Goal: Task Accomplishment & Management: Use online tool/utility

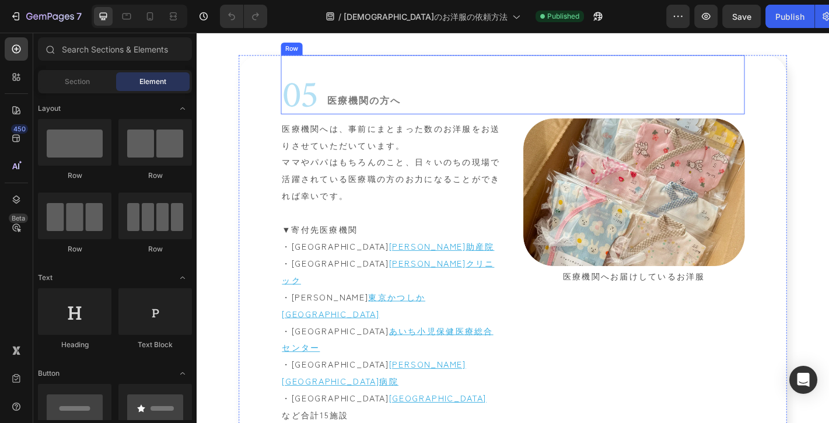
scroll to position [2198, 0]
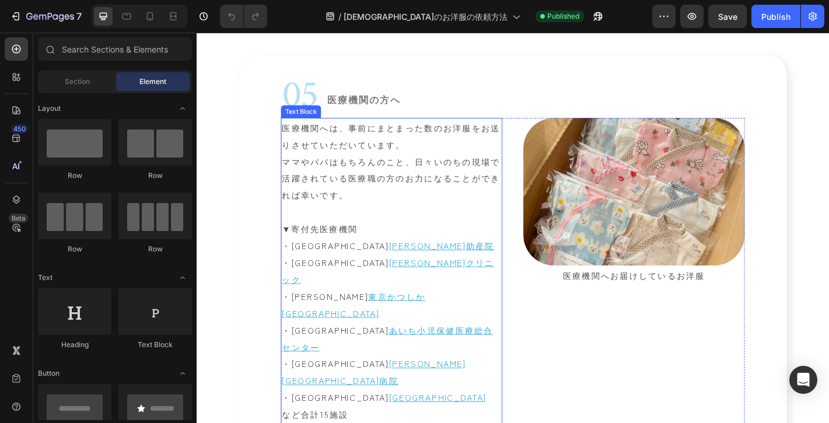
click at [307, 382] on p "・[GEOGRAPHIC_DATA]　 [GEOGRAPHIC_DATA] ・[GEOGRAPHIC_DATA]　 [PERSON_NAME][GEOGRAP…" at bounding box center [412, 389] width 243 height 75
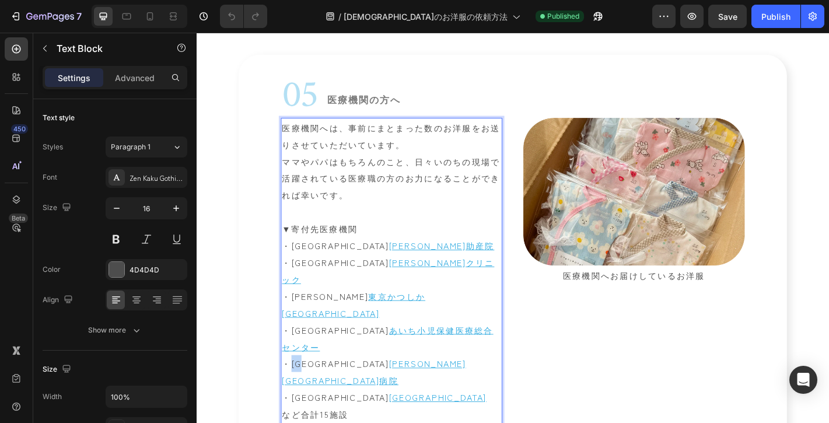
click at [307, 382] on p "・[GEOGRAPHIC_DATA]　 [GEOGRAPHIC_DATA] ・[GEOGRAPHIC_DATA]　 [PERSON_NAME][GEOGRAP…" at bounding box center [412, 389] width 243 height 75
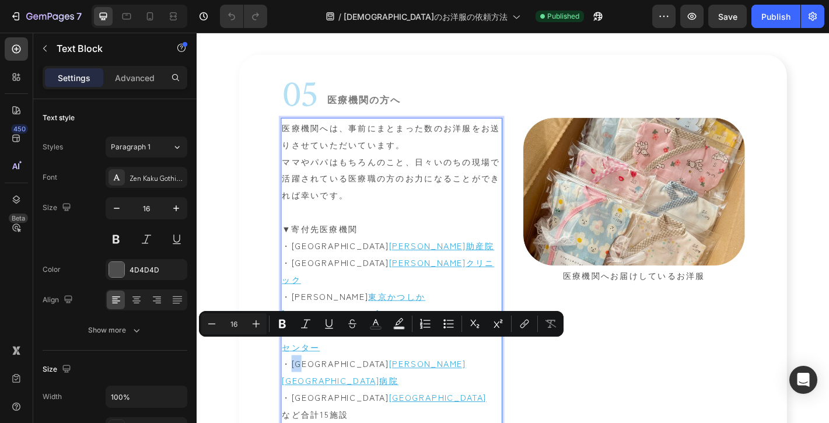
click at [307, 382] on p "・[GEOGRAPHIC_DATA]　 [GEOGRAPHIC_DATA] ・[GEOGRAPHIC_DATA]　 [PERSON_NAME][GEOGRAP…" at bounding box center [412, 389] width 243 height 75
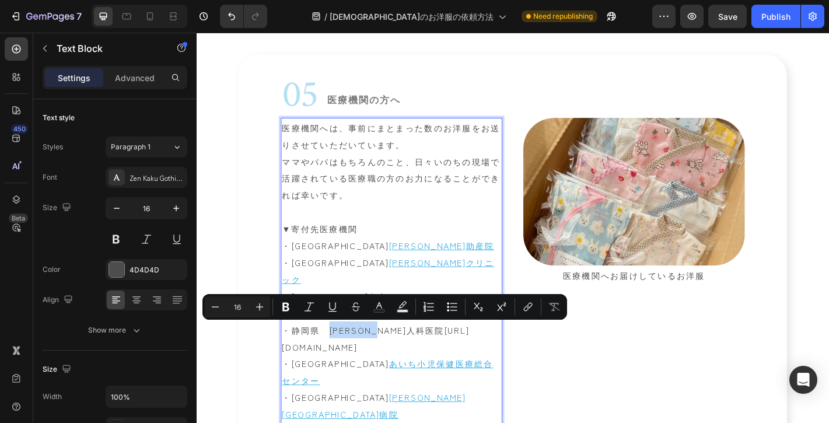
drag, startPoint x: 426, startPoint y: 360, endPoint x: 345, endPoint y: 358, distance: 81.7
click at [519, 307] on button "link" at bounding box center [527, 306] width 21 height 21
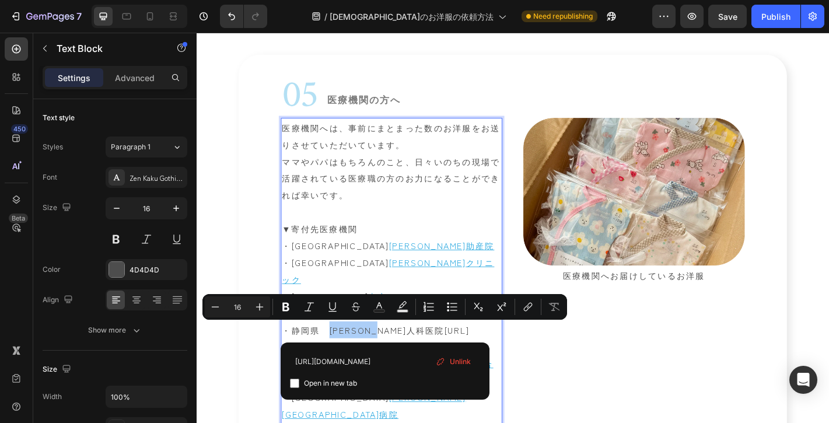
type input "[URL][DOMAIN_NAME]"
click at [350, 382] on span "Open in new tab" at bounding box center [330, 383] width 53 height 14
checkbox input "true"
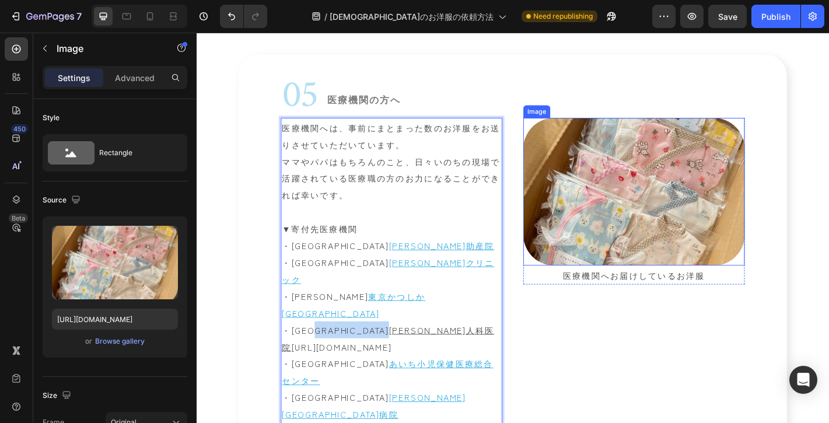
click at [728, 284] on img at bounding box center [680, 208] width 245 height 163
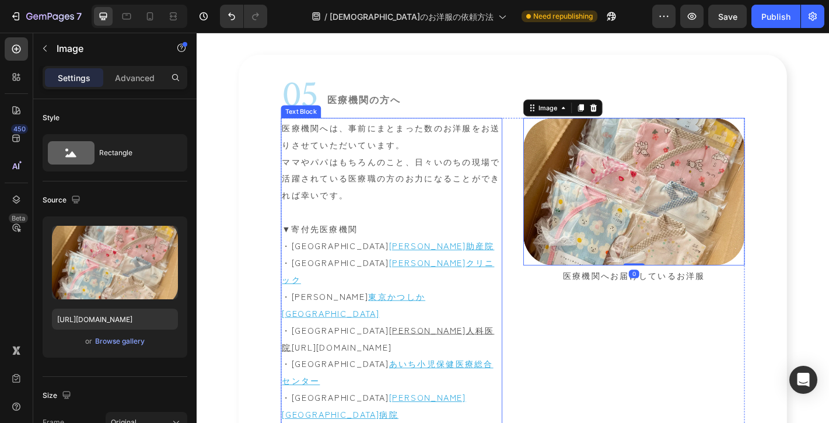
click at [412, 378] on link "[URL][DOMAIN_NAME]" at bounding box center [357, 380] width 111 height 14
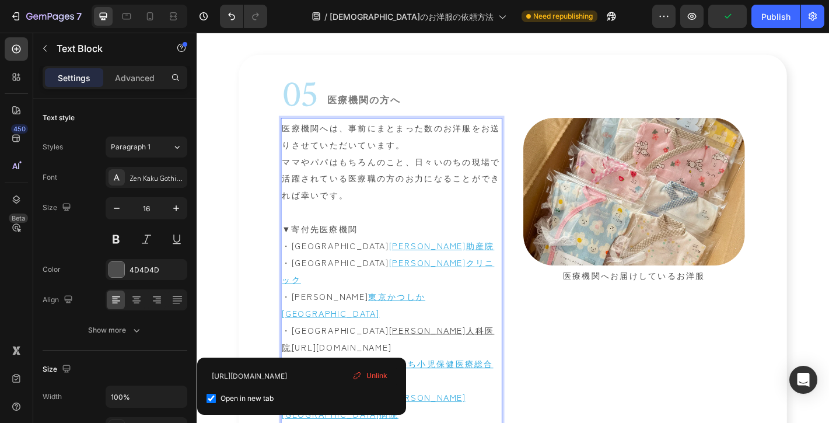
click at [310, 373] on p "・静岡県　 [PERSON_NAME]人科医院 [URL][DOMAIN_NAME]" at bounding box center [412, 370] width 243 height 37
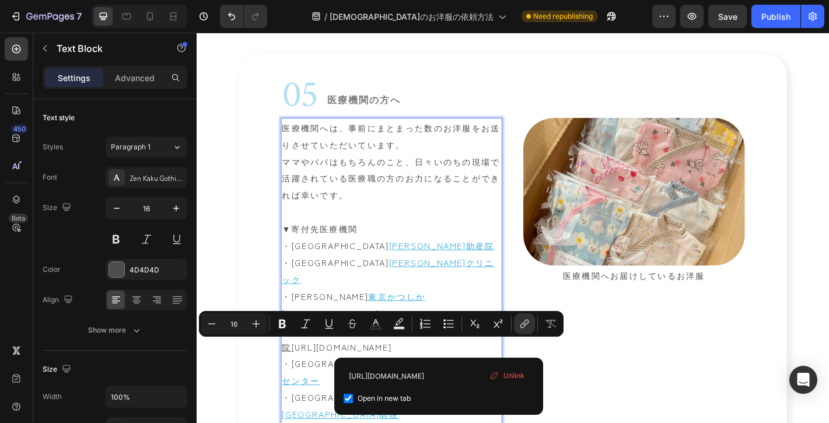
drag, startPoint x: 464, startPoint y: 382, endPoint x: 291, endPoint y: 381, distance: 172.7
click at [302, 381] on link "[URL][DOMAIN_NAME]" at bounding box center [357, 380] width 111 height 14
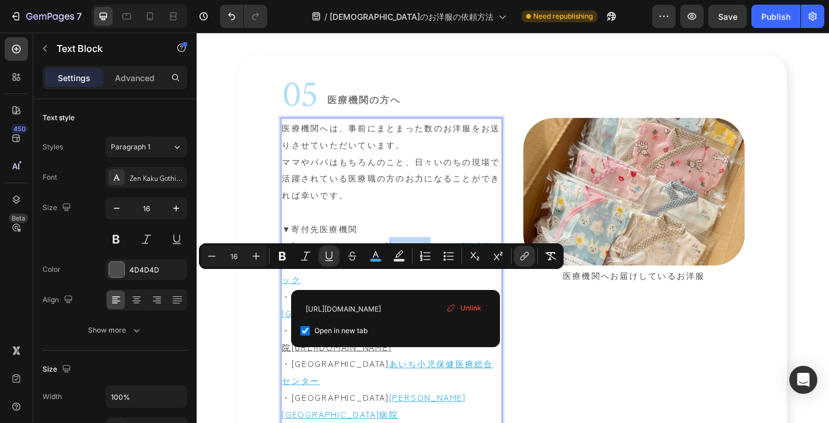
drag, startPoint x: 433, startPoint y: 305, endPoint x: 347, endPoint y: 306, distance: 86.9
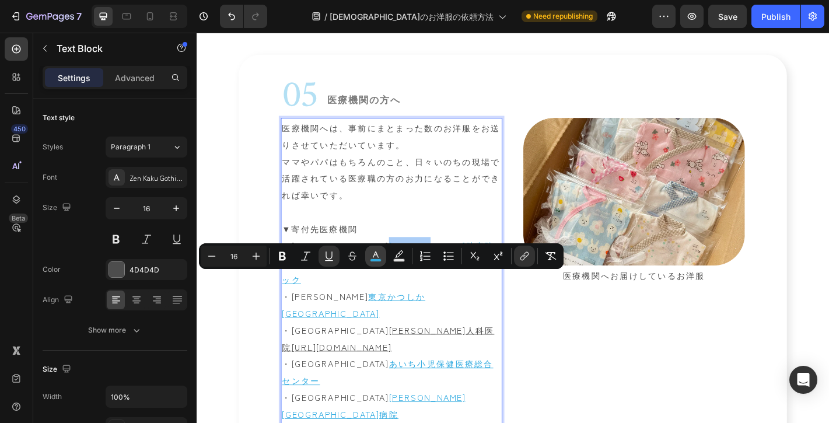
click at [382, 254] on button "color" at bounding box center [375, 256] width 21 height 21
type input "31ABE1"
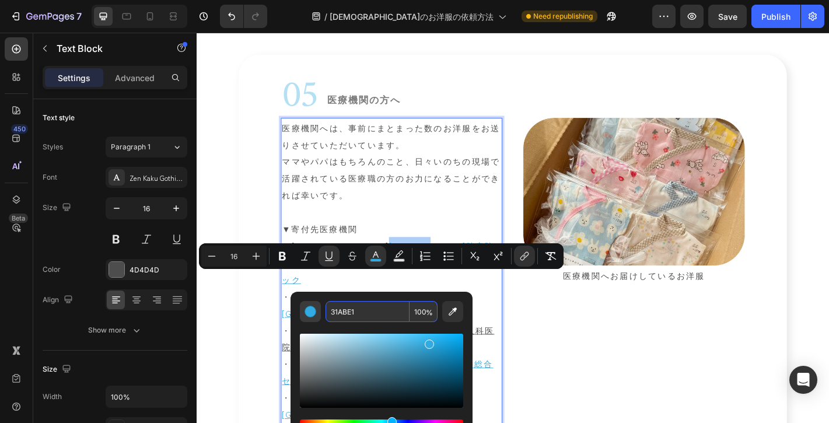
drag, startPoint x: 370, startPoint y: 317, endPoint x: 305, endPoint y: 307, distance: 65.6
click at [305, 307] on div "31ABE1 100 %" at bounding box center [381, 311] width 163 height 21
drag, startPoint x: 360, startPoint y: 312, endPoint x: 320, endPoint y: 307, distance: 39.9
click at [320, 307] on div "31ABE1 100 %" at bounding box center [381, 311] width 163 height 21
click at [447, 240] on p "医療機関へは、事前にまとまった数のお洋服をお送りさせていただいています。 ママやパパはもちろんのこと、日々いのちの現場で活躍されている医療職の方のお力になるこ…" at bounding box center [412, 193] width 243 height 131
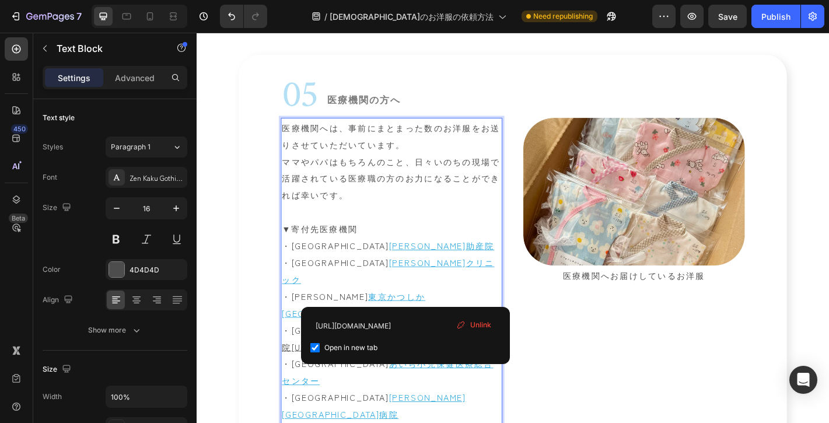
click at [432, 324] on p "・[GEOGRAPHIC_DATA]　 [PERSON_NAME][GEOGRAPHIC_DATA] ・[PERSON_NAME]　 東京かつしか[GEOGR…" at bounding box center [412, 315] width 243 height 75
click at [478, 278] on p "・青森県　 みけねこ助産院" at bounding box center [412, 268] width 243 height 19
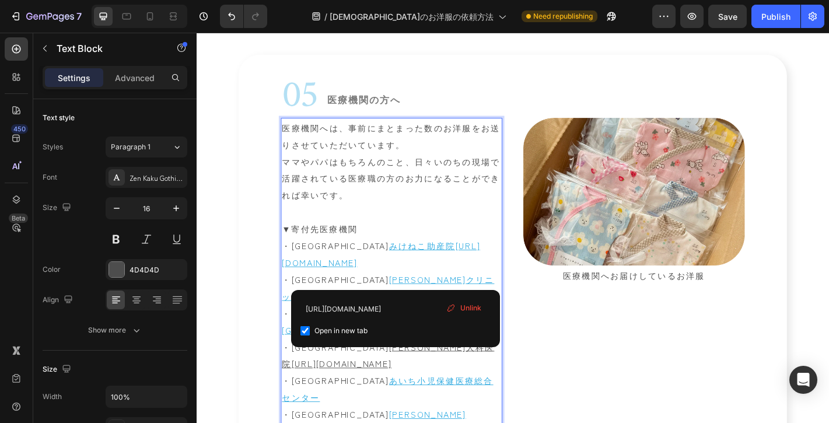
click at [509, 412] on div "医療機関へは、事前にまとまった数のお洋服をお送りさせていただいています。 ママやパパはもちろんのこと、日々いのちの現場で活躍されている医療職の方のお力になるこ…" at bounding box center [412, 324] width 245 height 394
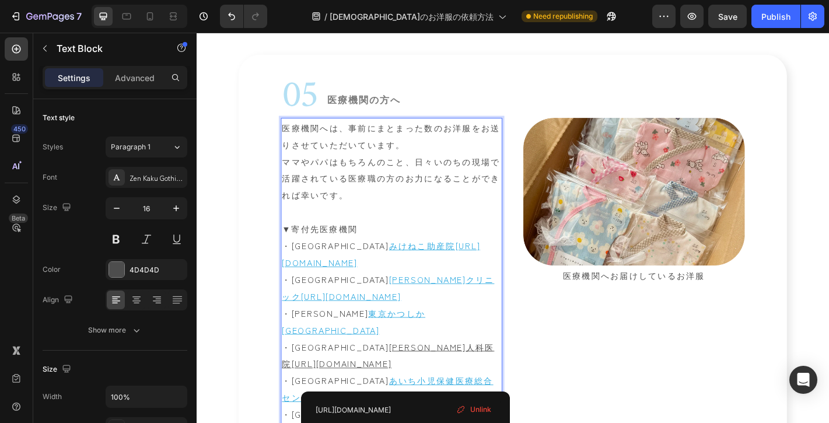
type input "[URL][DOMAIN_NAME]"
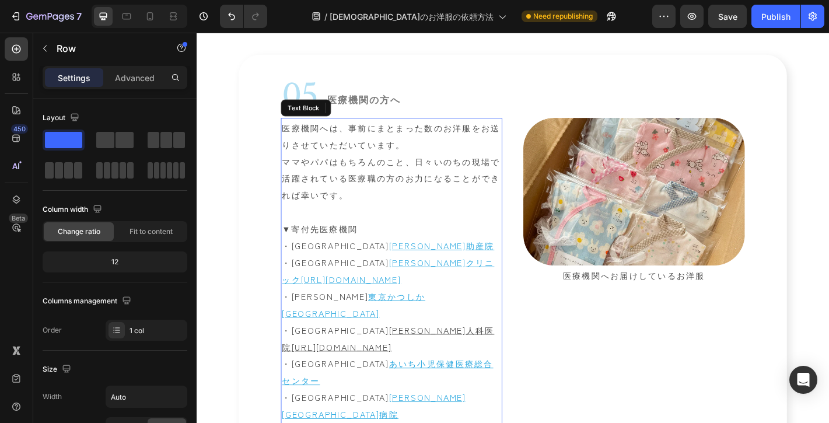
click at [441, 378] on p "・静岡県　 [PERSON_NAME]人科医院 [URL][DOMAIN_NAME]" at bounding box center [412, 370] width 243 height 37
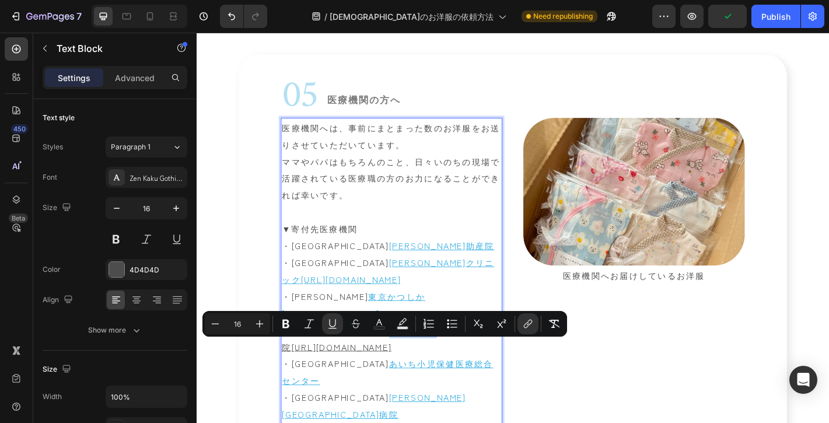
drag, startPoint x: 342, startPoint y: 380, endPoint x: 424, endPoint y: 385, distance: 82.4
click at [424, 385] on p "・静岡県　 [PERSON_NAME]人科医院 [URL][DOMAIN_NAME]" at bounding box center [412, 370] width 243 height 37
click at [382, 323] on icon "Editor contextual toolbar" at bounding box center [379, 324] width 12 height 12
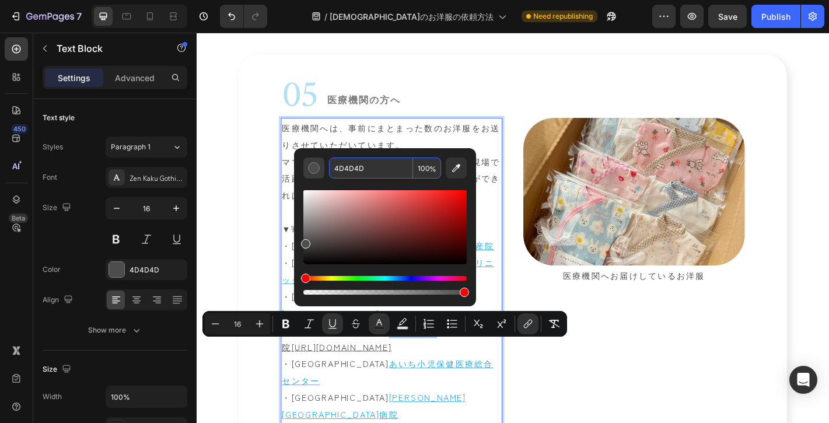
drag, startPoint x: 381, startPoint y: 170, endPoint x: 306, endPoint y: 169, distance: 74.7
click at [307, 169] on div "4D4D4D 100 %" at bounding box center [384, 168] width 163 height 21
drag, startPoint x: 368, startPoint y: 167, endPoint x: 315, endPoint y: 167, distance: 52.5
click at [316, 167] on div "4D4D4D 100 %" at bounding box center [384, 168] width 163 height 21
paste input "31ABE1"
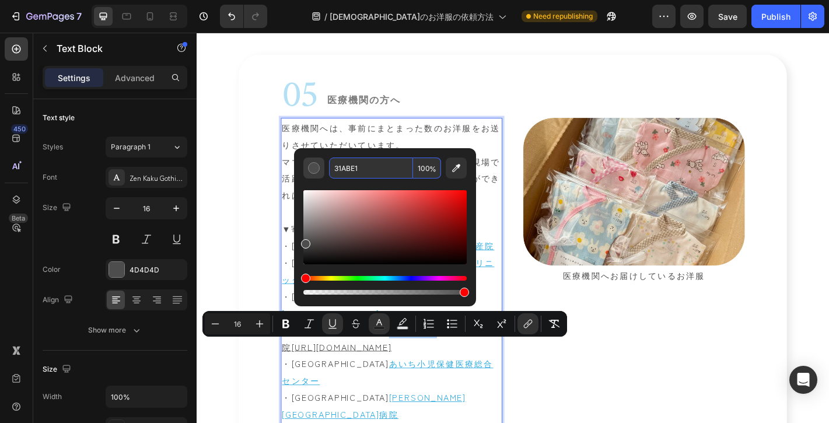
type input "31ABE1"
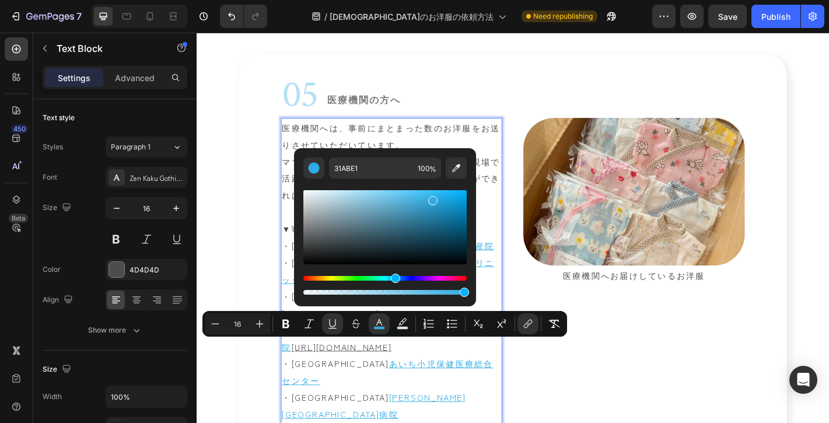
click at [311, 380] on p "・静岡県　 [PERSON_NAME]人科医院 [URL][DOMAIN_NAME]" at bounding box center [412, 370] width 243 height 37
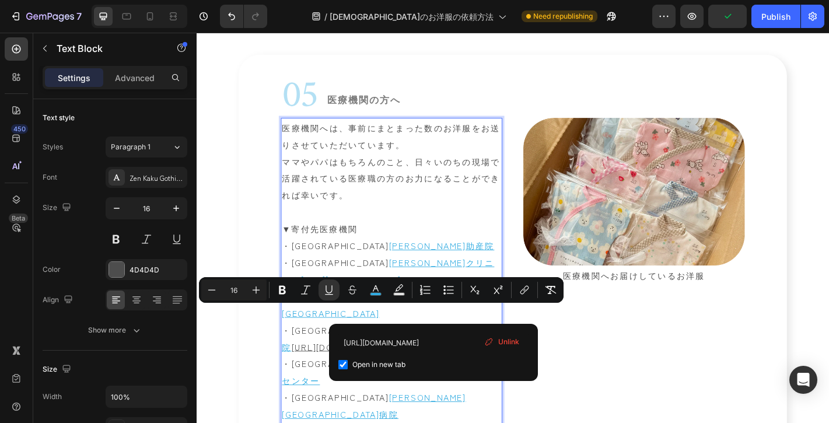
drag, startPoint x: 477, startPoint y: 341, endPoint x: 292, endPoint y: 345, distance: 184.4
click at [292, 345] on p "・[GEOGRAPHIC_DATA]　 [PERSON_NAME][GEOGRAPHIC_DATA][URL][DOMAIN_NAME] ・[PERSON_N…" at bounding box center [412, 315] width 243 height 75
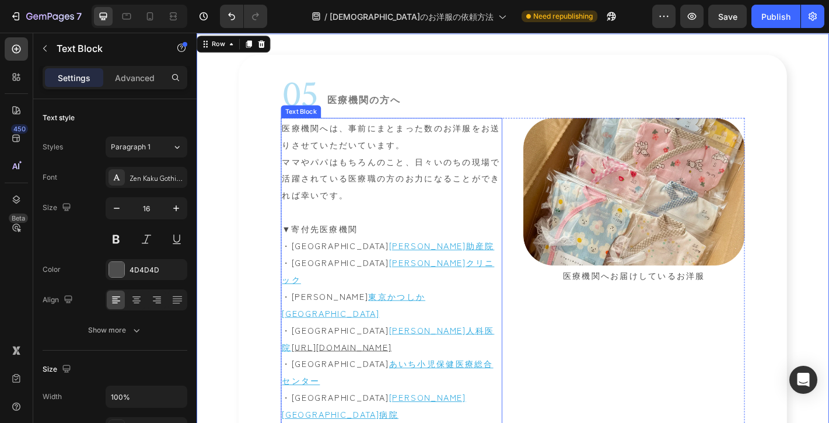
click at [426, 340] on u "東京かつしか[GEOGRAPHIC_DATA]" at bounding box center [370, 333] width 159 height 33
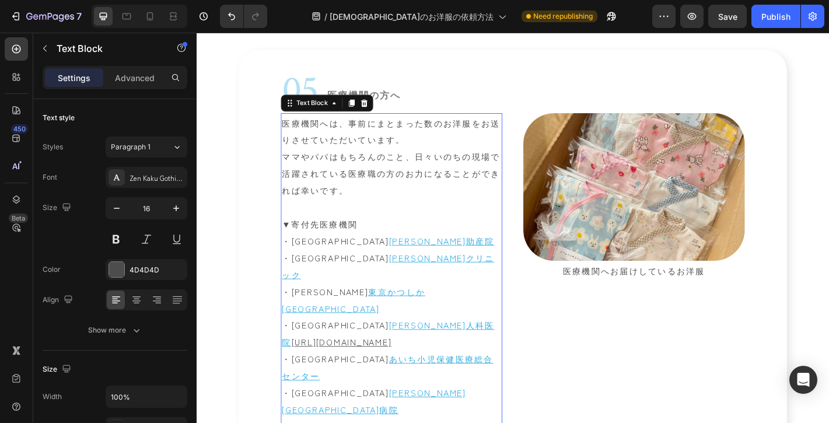
scroll to position [2214, 0]
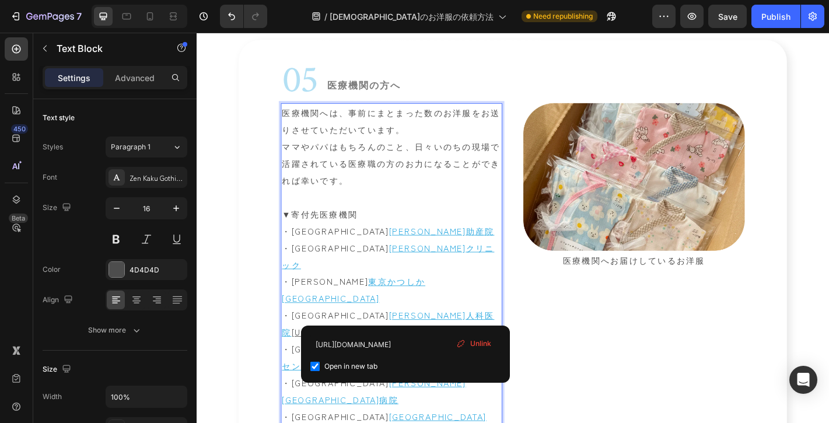
click at [450, 326] on u "東京かつしか[GEOGRAPHIC_DATA]" at bounding box center [370, 317] width 159 height 33
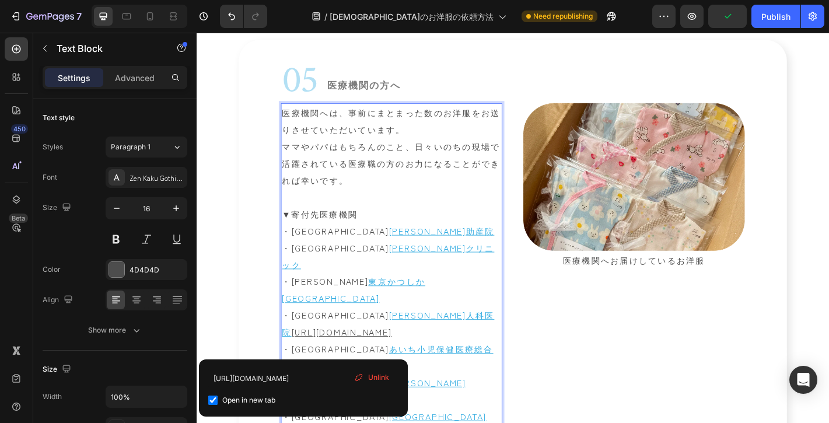
click at [309, 381] on div "医療機関へは、事前にまとまった数のお洋服をお送りさせていただいています。 ママやパパはもちろんのこと、日々いのちの現場で活躍されている医療職の方のお力になるこ…" at bounding box center [412, 299] width 245 height 376
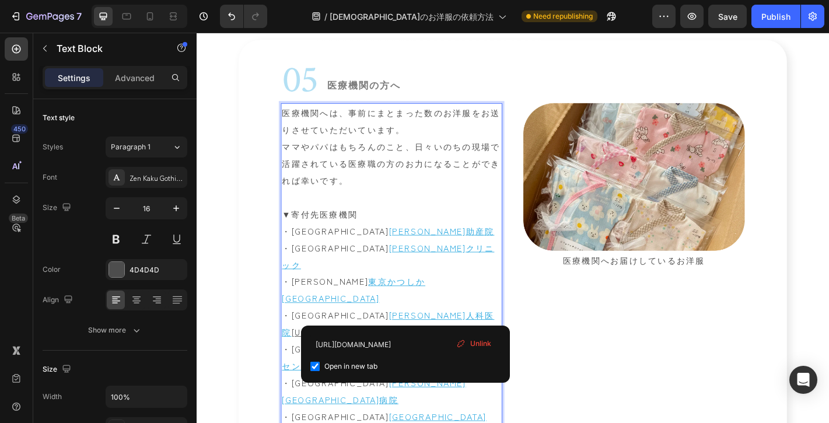
type input "[URL][DOMAIN_NAME]"
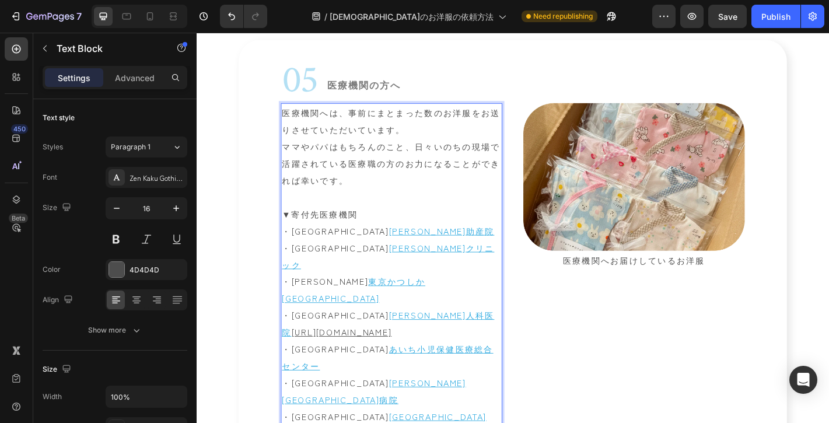
drag, startPoint x: 482, startPoint y: 365, endPoint x: 291, endPoint y: 370, distance: 190.8
click at [291, 370] on p "・静岡県　 [PERSON_NAME]人科医院 [URL][DOMAIN_NAME]" at bounding box center [412, 354] width 243 height 37
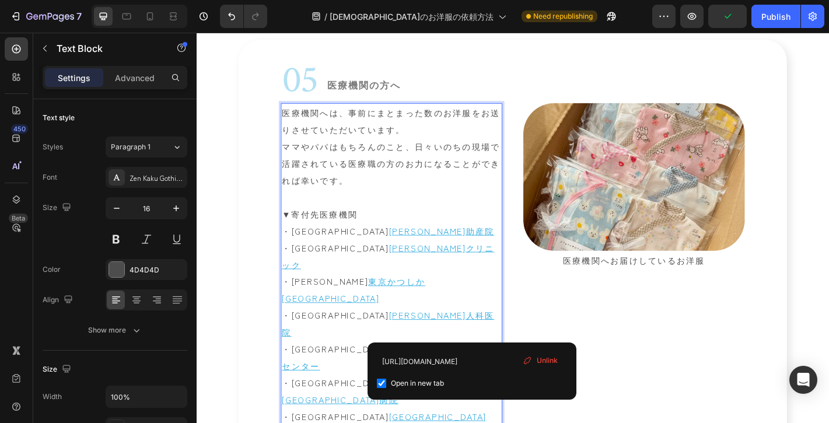
click at [507, 373] on p "・[GEOGRAPHIC_DATA]　 [GEOGRAPHIC_DATA] ・[GEOGRAPHIC_DATA]　 [PERSON_NAME][GEOGRAP…" at bounding box center [412, 410] width 243 height 75
click at [346, 386] on p "・[GEOGRAPHIC_DATA]　 あいち小児保健医療総合センター ⁠⁠⁠⁠⁠⁠⁠ ・[GEOGRAPHIC_DATA]　 [PERSON_NAME][G…" at bounding box center [412, 410] width 243 height 75
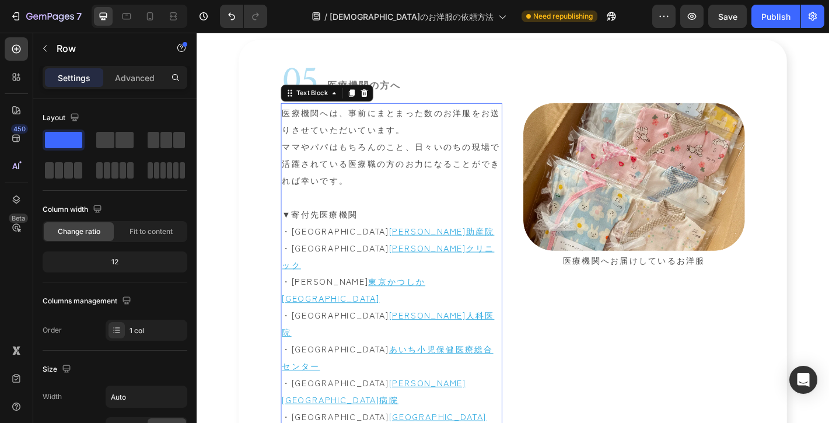
click at [462, 382] on p "・[GEOGRAPHIC_DATA]　 [GEOGRAPHIC_DATA] ・[GEOGRAPHIC_DATA]　 [PERSON_NAME][GEOGRAP…" at bounding box center [412, 410] width 243 height 75
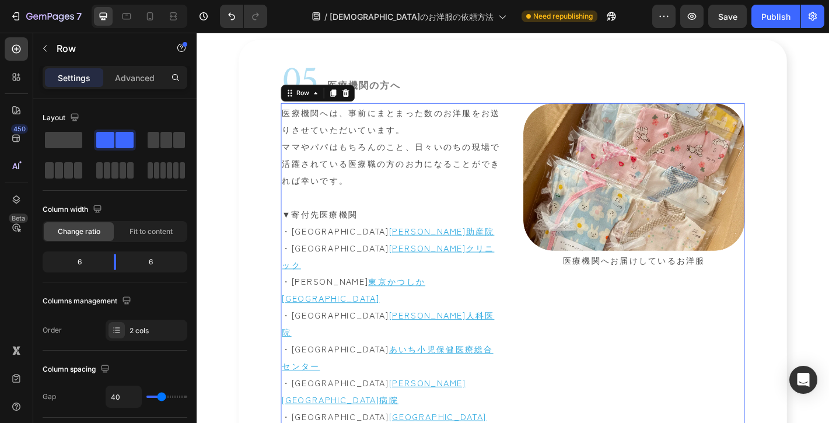
click at [780, 384] on div "Image 医療機関へお届けしているお洋服 Text Block Row" at bounding box center [680, 299] width 245 height 376
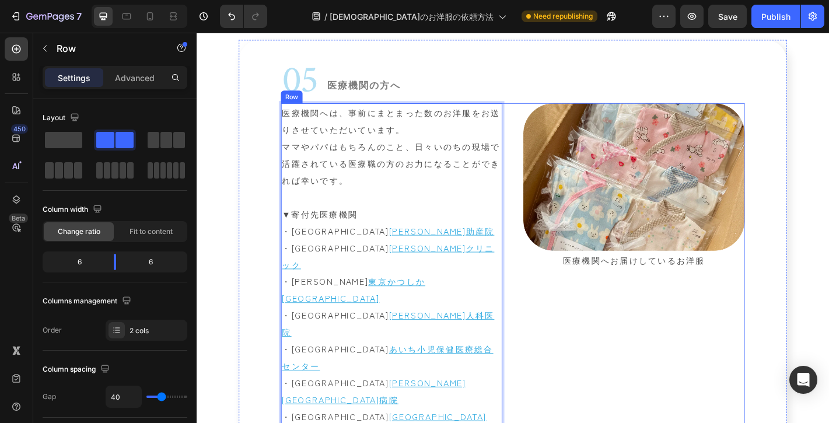
click at [699, 373] on div "Image 医療機関へお届けしているお洋服 Text Block Row" at bounding box center [680, 299] width 245 height 376
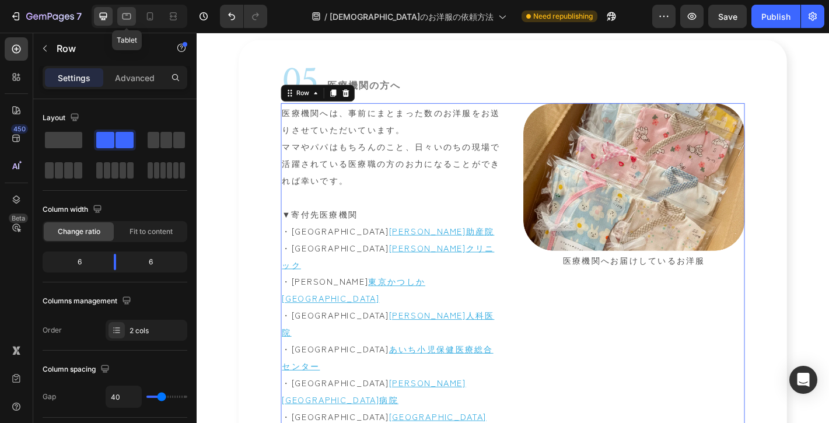
click at [132, 16] on div at bounding box center [126, 16] width 19 height 19
type input "100%"
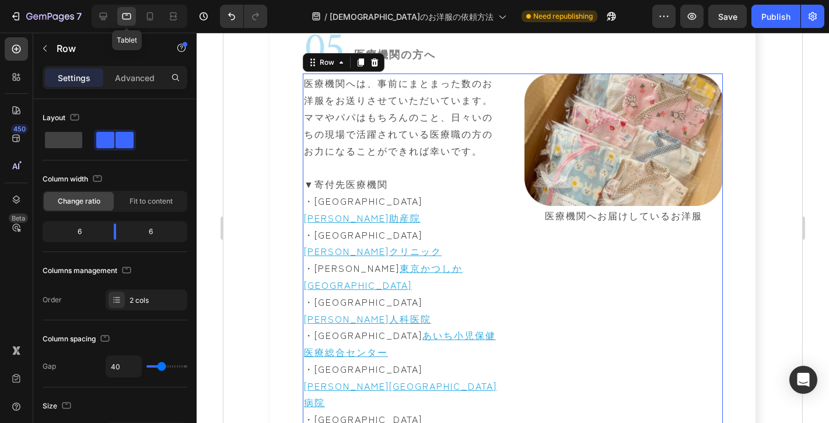
scroll to position [2287, 0]
click at [145, 15] on icon at bounding box center [150, 17] width 12 height 12
type input "24"
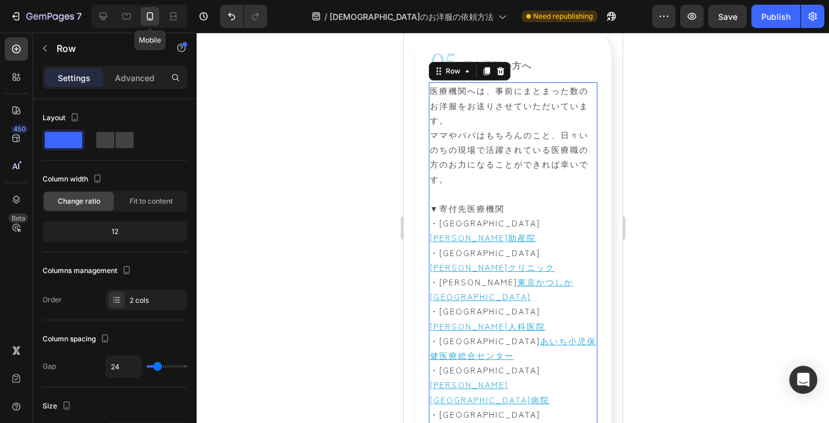
scroll to position [2296, 0]
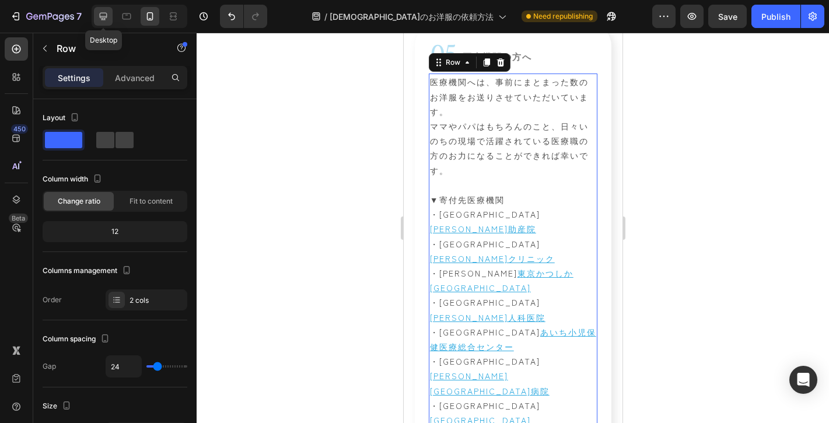
click at [103, 14] on icon at bounding box center [103, 17] width 12 height 12
type input "40"
type input "1200"
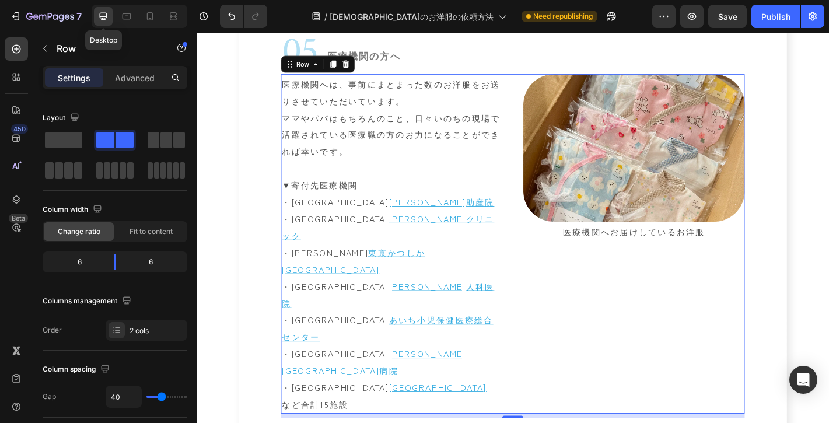
scroll to position [2301, 0]
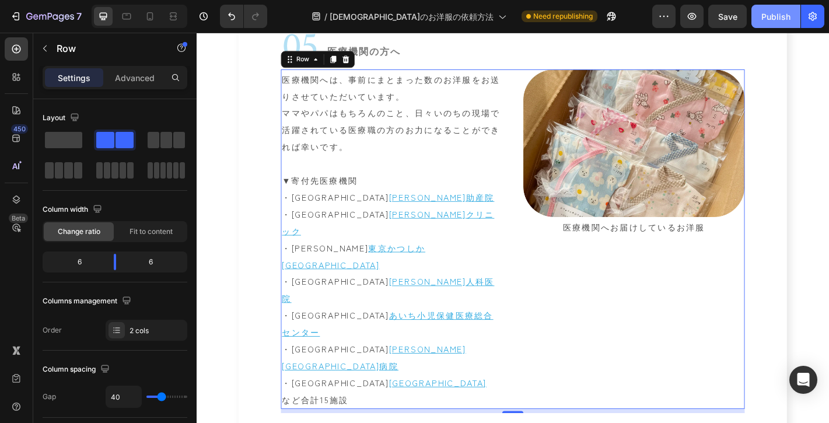
click at [769, 25] on button "Publish" at bounding box center [775, 16] width 49 height 23
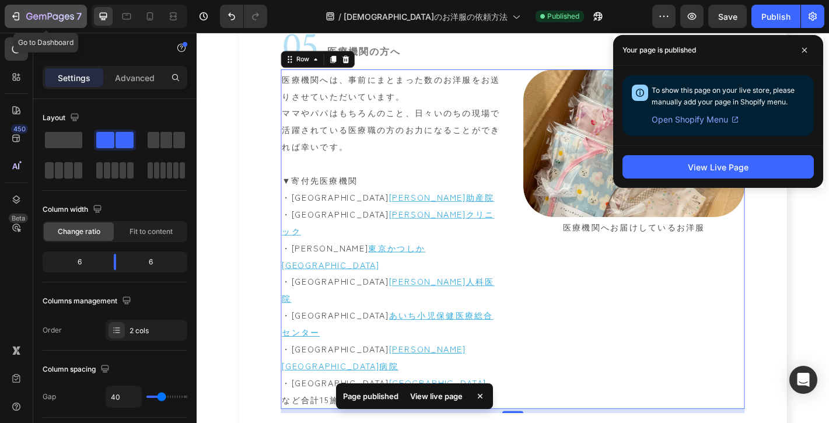
click at [58, 21] on icon "button" at bounding box center [50, 17] width 48 height 10
